Goal: Navigation & Orientation: Find specific page/section

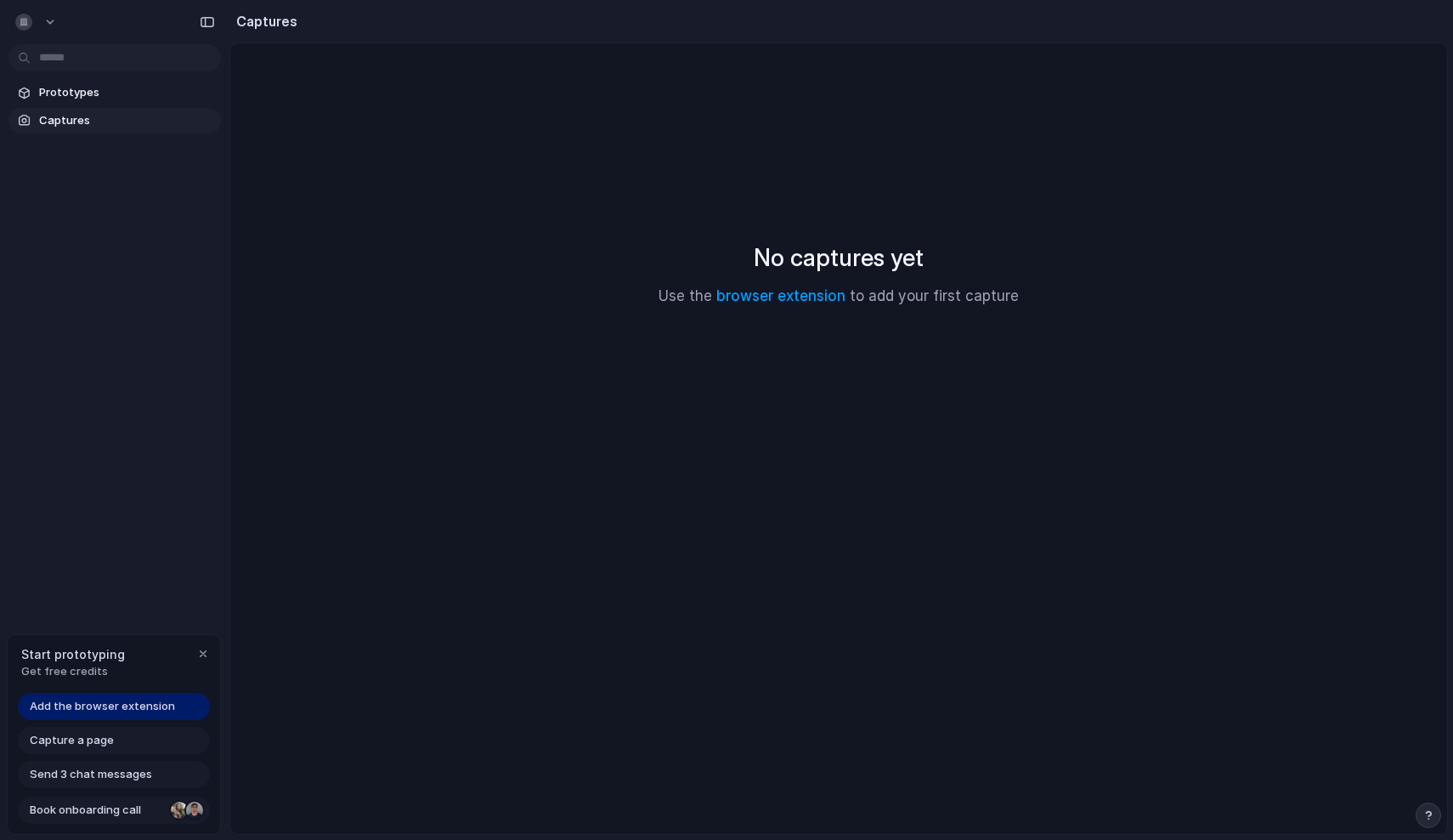
click at [134, 807] on span "Book onboarding call" at bounding box center [97, 809] width 134 height 17
click at [73, 99] on span "Prototypes" at bounding box center [126, 92] width 175 height 17
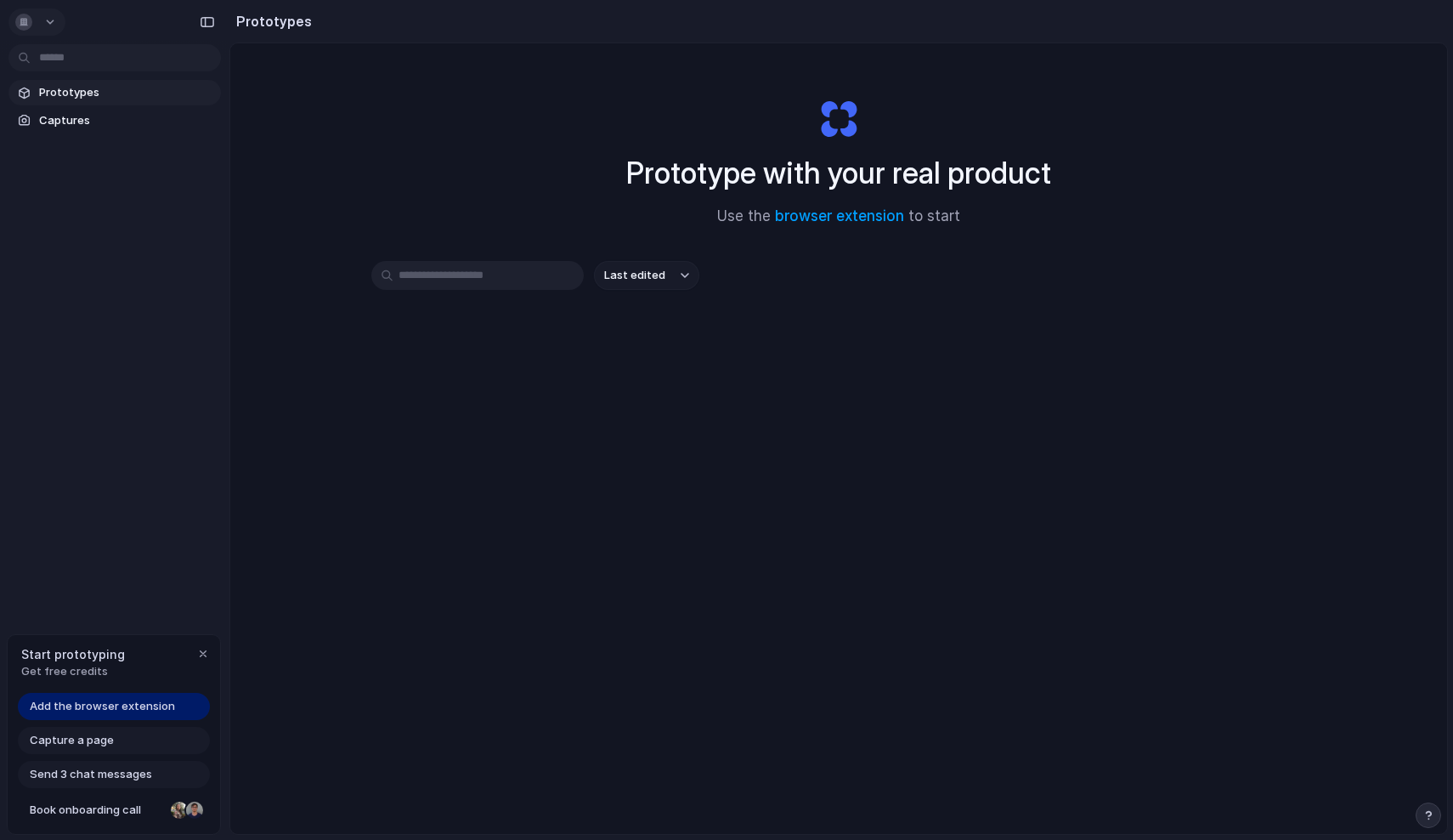
click at [32, 23] on div "button" at bounding box center [24, 22] width 17 height 17
click at [706, 448] on div "Settings Invite members Change theme Sign out" at bounding box center [726, 420] width 1453 height 840
